Goal: Transaction & Acquisition: Purchase product/service

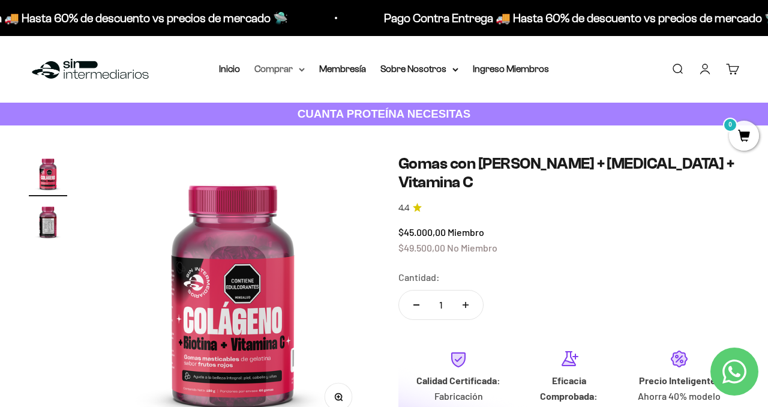
click at [269, 73] on summary "Comprar" at bounding box center [279, 69] width 50 height 16
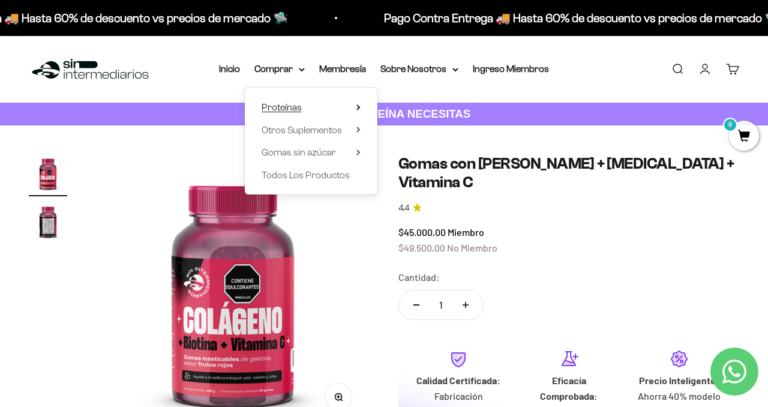
click at [279, 100] on span "Proteínas" at bounding box center [282, 108] width 40 height 16
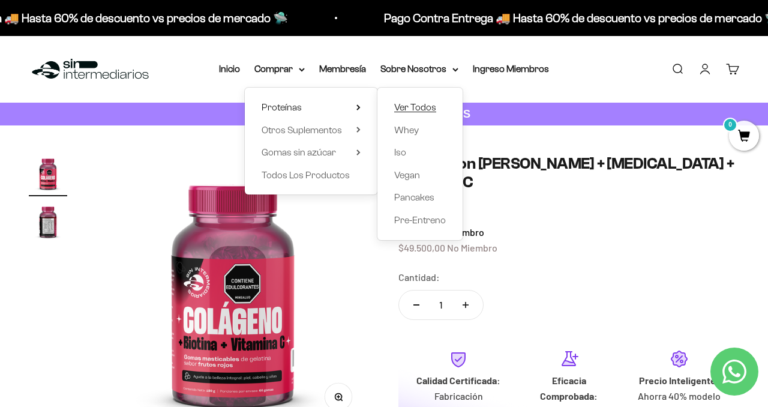
click at [418, 113] on span "Ver Todos" at bounding box center [415, 108] width 42 height 16
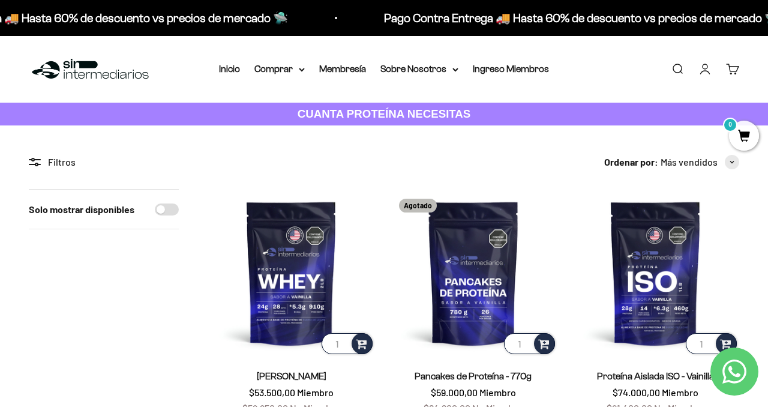
scroll to position [277, 0]
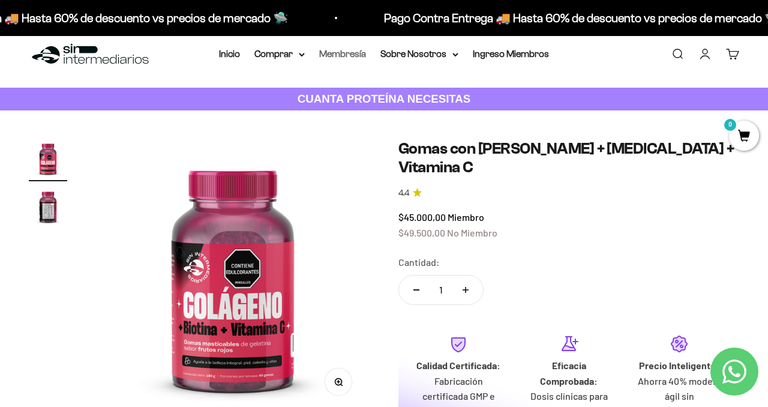
click at [333, 52] on link "Membresía" at bounding box center [342, 54] width 47 height 10
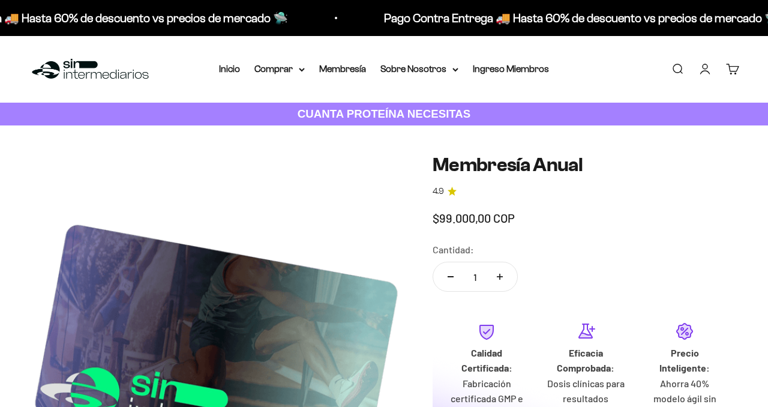
click at [292, 59] on div "Menú Buscar Inicio Comprar Proteínas Ver Todos Whey Iso Vegan Pancakes Pre-Entr…" at bounding box center [384, 69] width 768 height 67
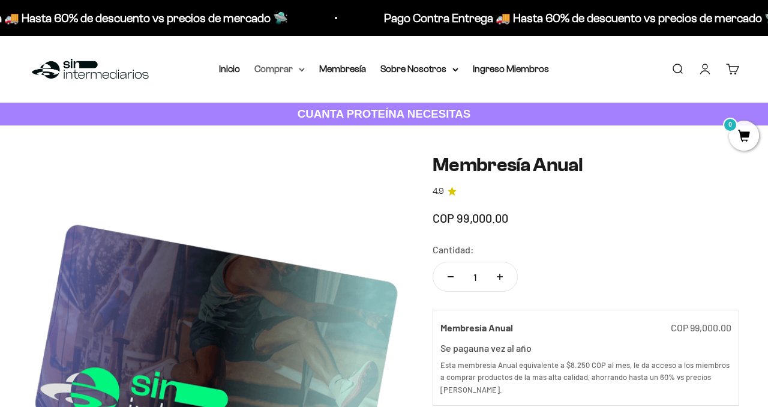
click at [292, 66] on summary "Comprar" at bounding box center [279, 69] width 50 height 16
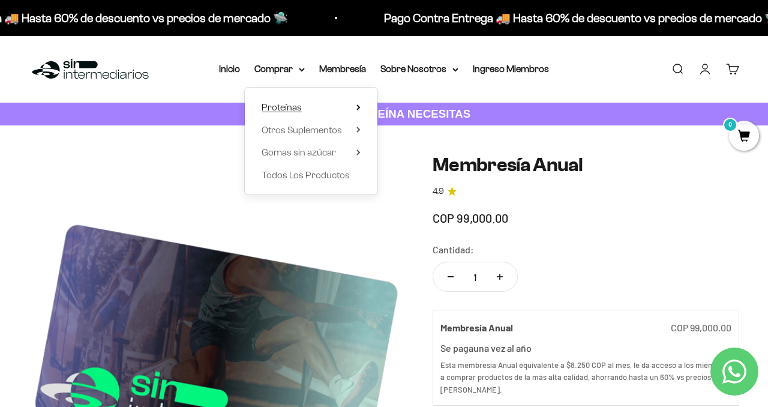
click at [313, 107] on summary "Proteínas" at bounding box center [311, 108] width 99 height 16
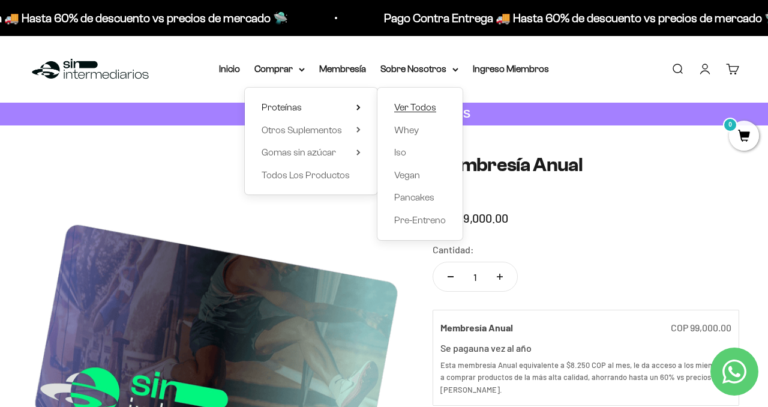
click at [402, 101] on span "Ver Todos" at bounding box center [415, 108] width 42 height 16
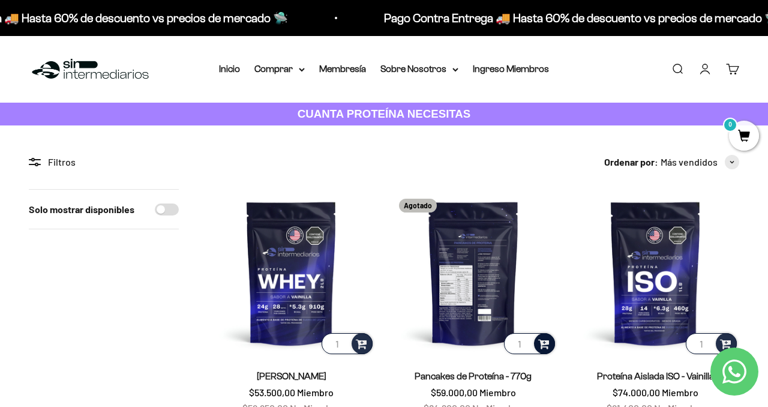
click at [543, 346] on span at bounding box center [543, 343] width 11 height 14
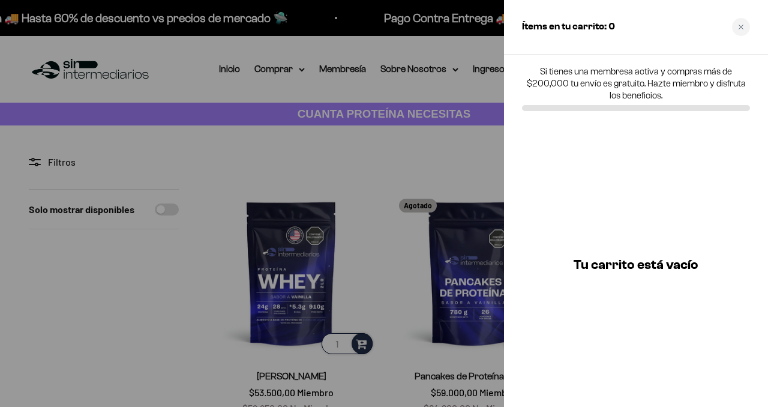
click at [484, 40] on div at bounding box center [384, 203] width 768 height 407
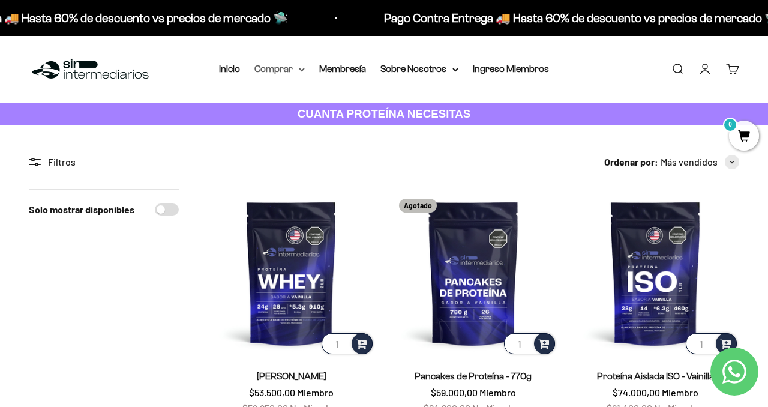
click at [277, 70] on summary "Comprar" at bounding box center [279, 69] width 50 height 16
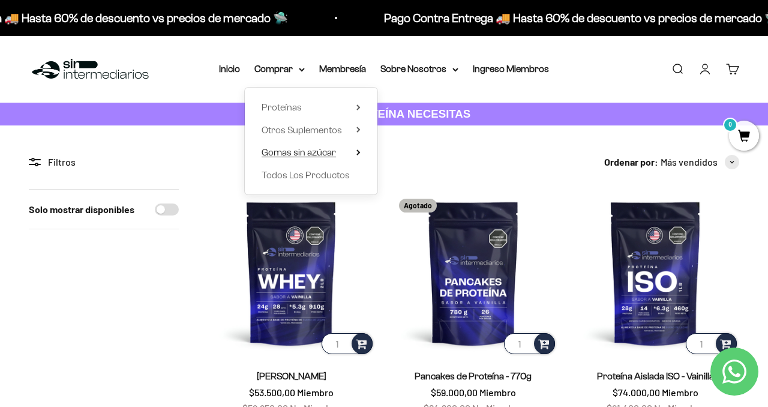
click at [289, 159] on span "Gomas sin azúcar" at bounding box center [299, 153] width 74 height 16
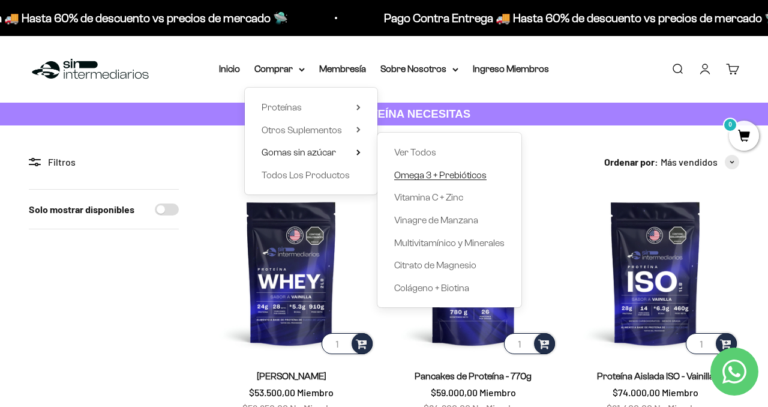
click at [422, 170] on span "Omega 3 + Prebióticos" at bounding box center [440, 175] width 92 height 10
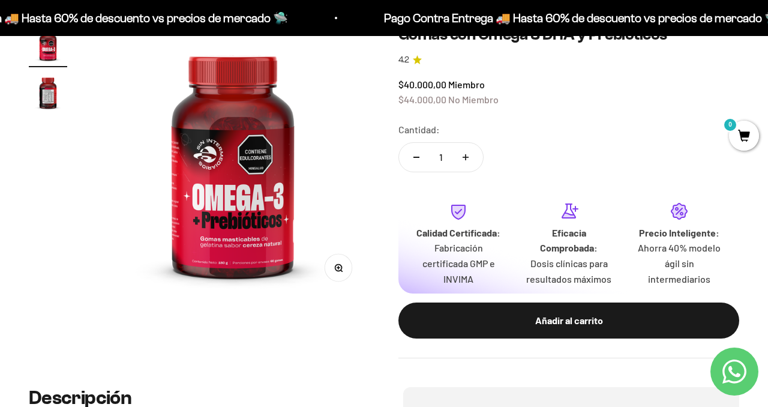
scroll to position [181, 0]
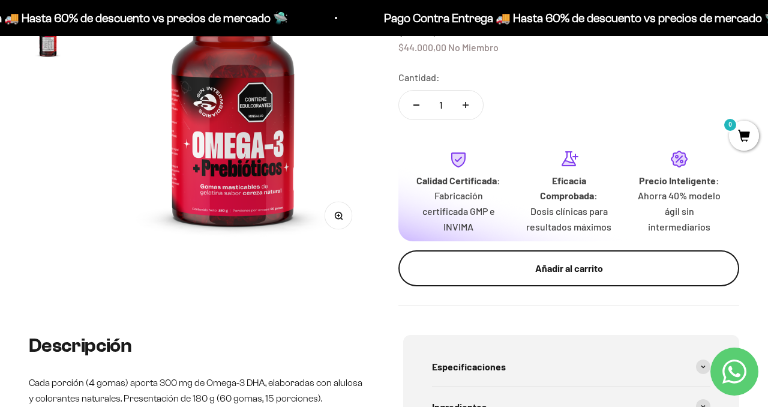
click at [436, 283] on button "Añadir al carrito" at bounding box center [568, 268] width 341 height 36
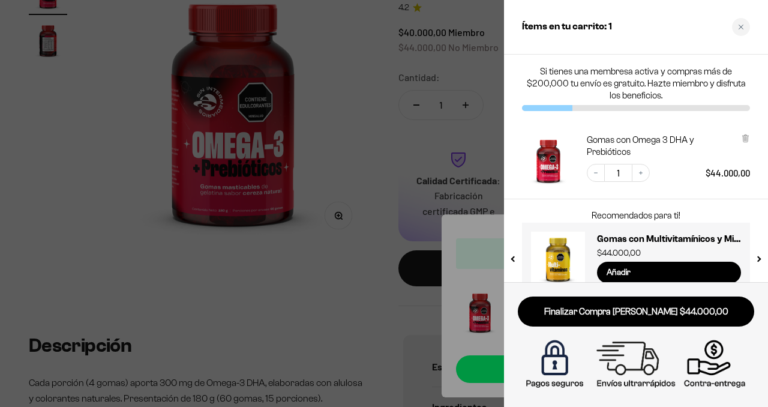
click at [642, 162] on div "Decrease quantity 1 Increase quantity $44.000,00" at bounding box center [662, 167] width 175 height 30
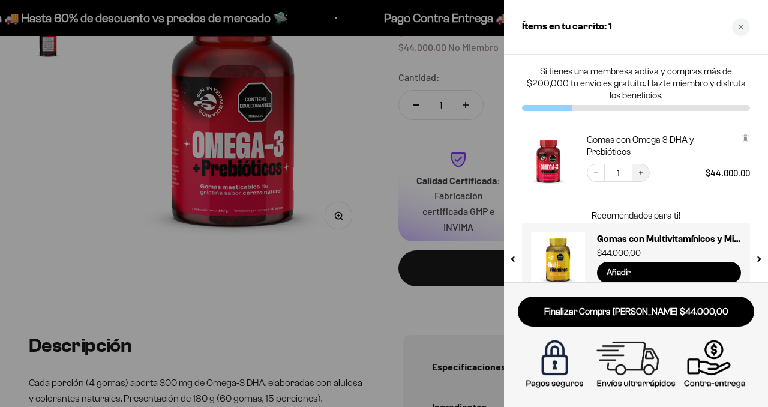
click at [640, 170] on icon "Increase quantity" at bounding box center [640, 172] width 7 height 7
click at [644, 170] on button "Increase quantity" at bounding box center [641, 173] width 18 height 18
click at [643, 173] on icon "Increase quantity" at bounding box center [640, 172] width 7 height 7
click at [643, 172] on icon "Increase quantity" at bounding box center [640, 172] width 7 height 7
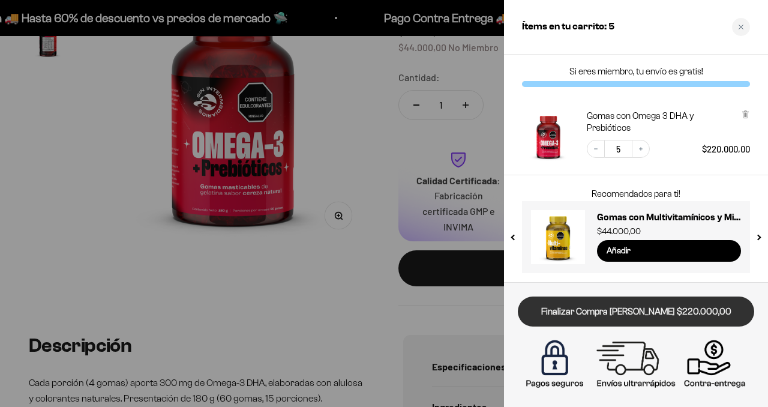
click at [667, 315] on link "Finalizar Compra [PERSON_NAME] $220.000,00" at bounding box center [636, 311] width 236 height 31
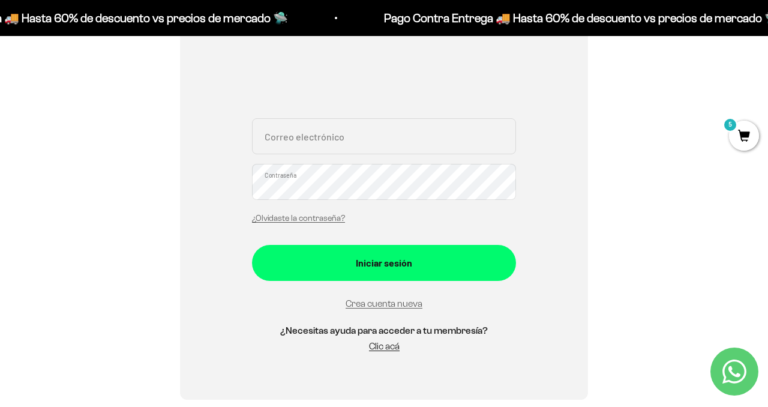
scroll to position [219, 0]
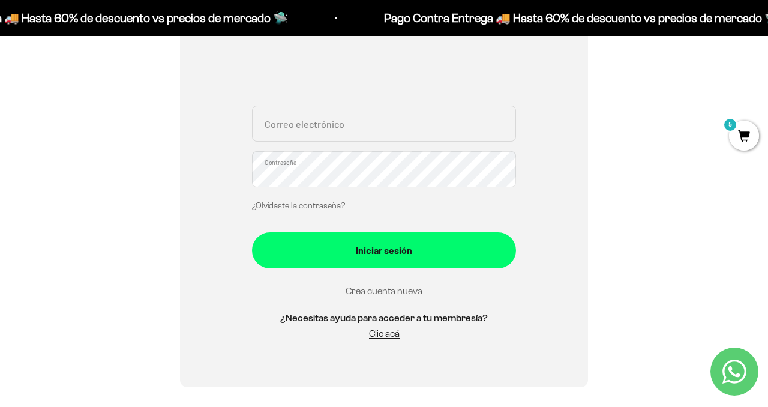
click at [374, 292] on link "Crea cuenta nueva" at bounding box center [384, 291] width 77 height 10
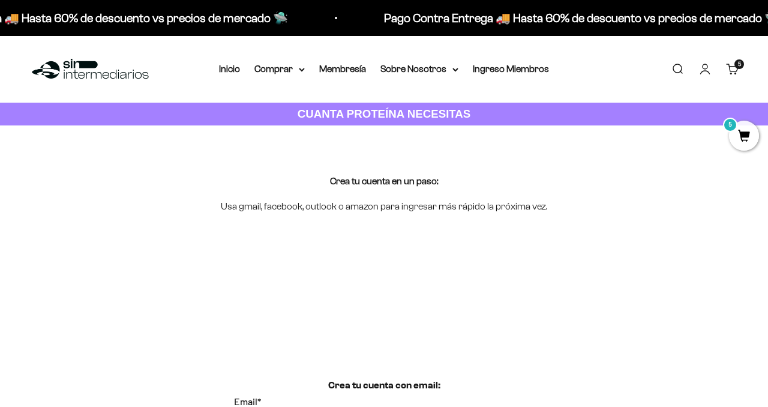
scroll to position [35, 0]
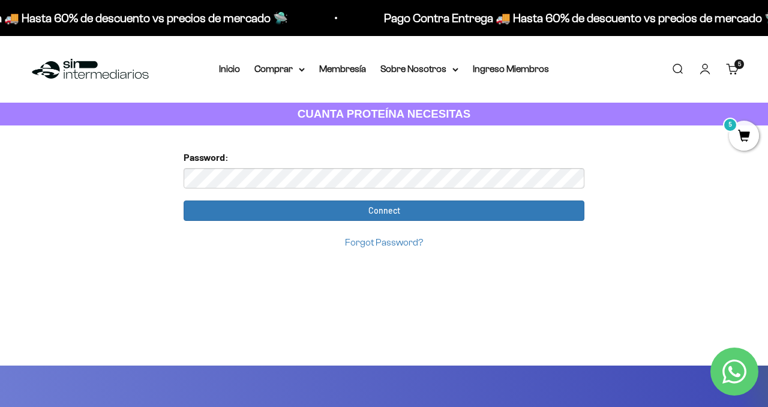
click at [184, 200] on input "Connect" at bounding box center [384, 210] width 401 height 20
